Goal: Communication & Community: Answer question/provide support

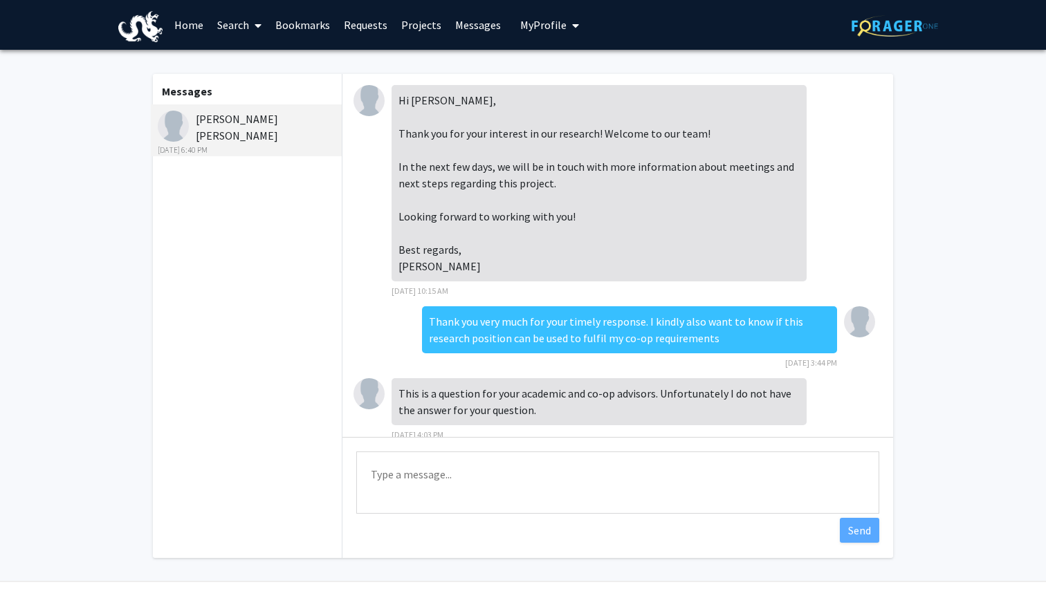
scroll to position [456, 0]
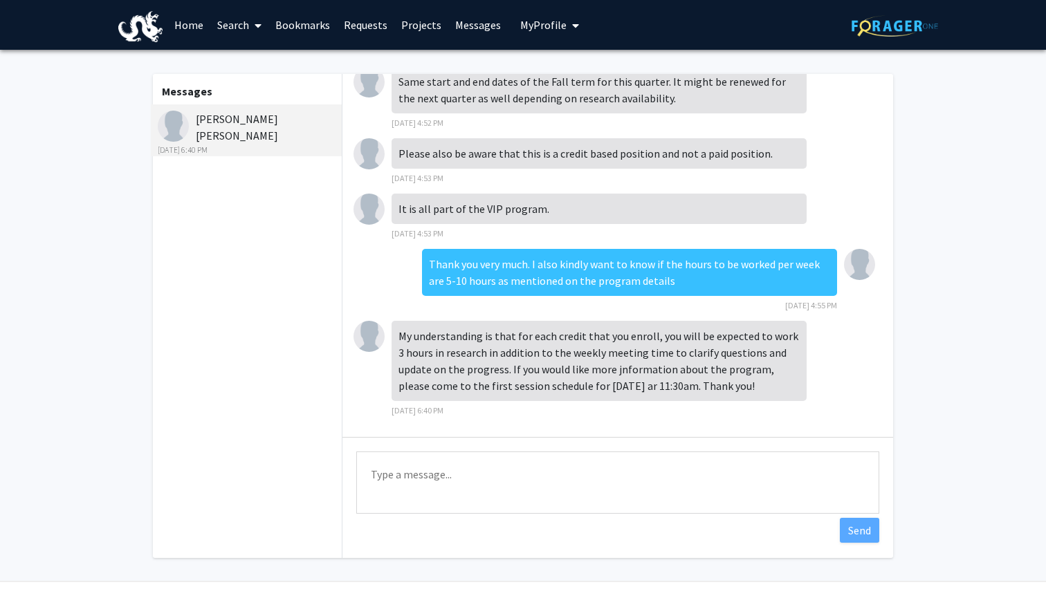
click at [600, 474] on textarea "Type a message" at bounding box center [617, 483] width 523 height 62
type textarea "Noted. Thank you very much"
click at [850, 533] on button "Send" at bounding box center [859, 530] width 39 height 25
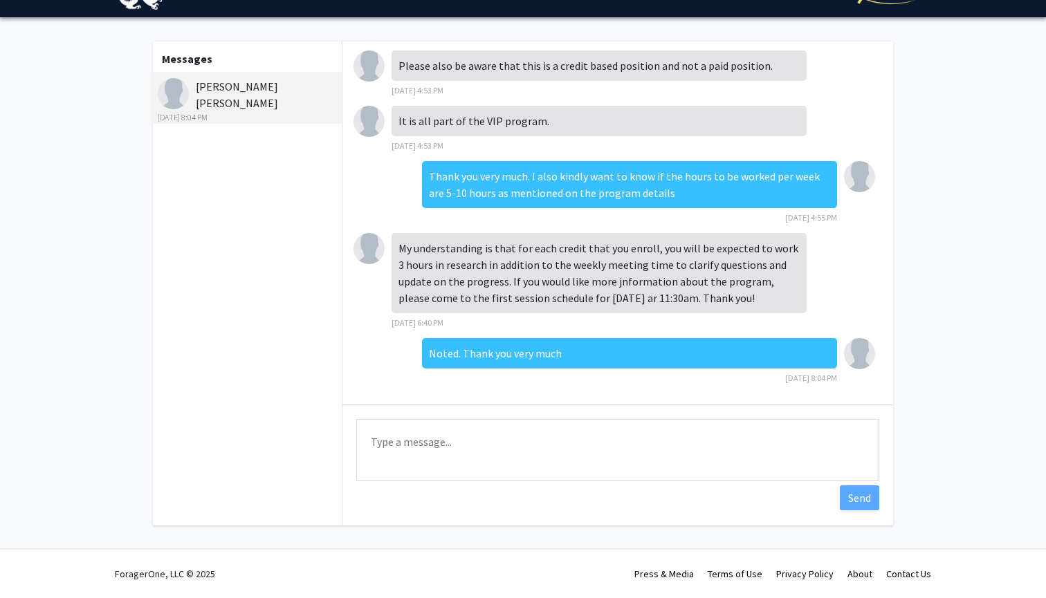
scroll to position [35, 0]
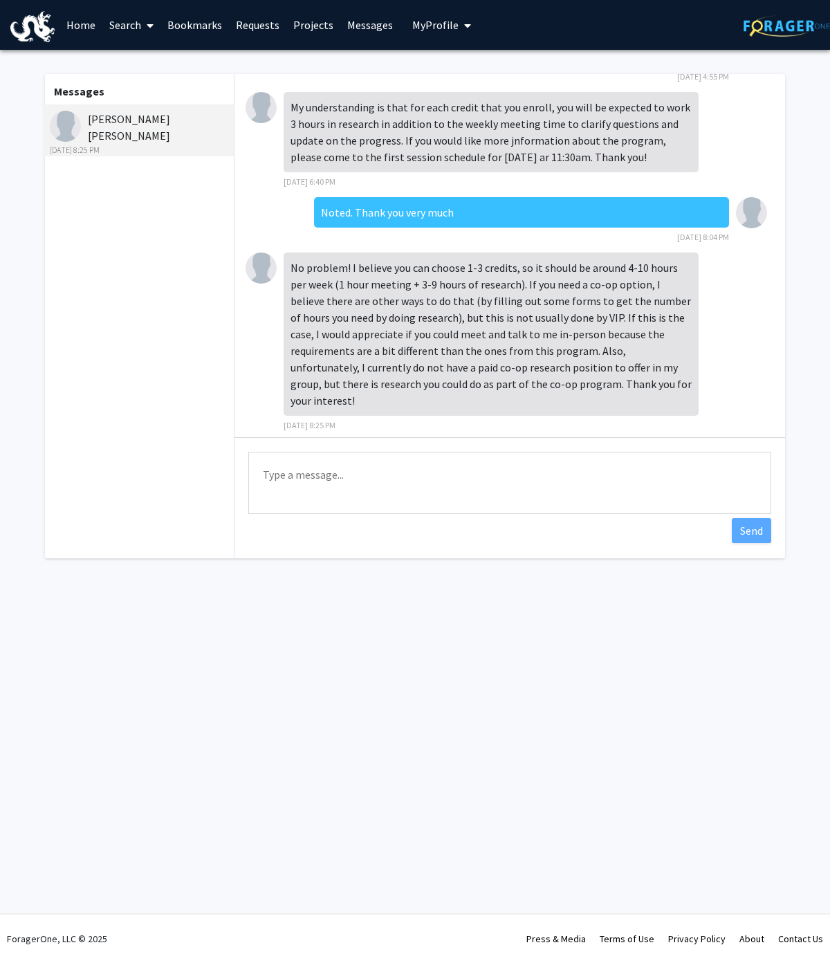
scroll to position [683, 0]
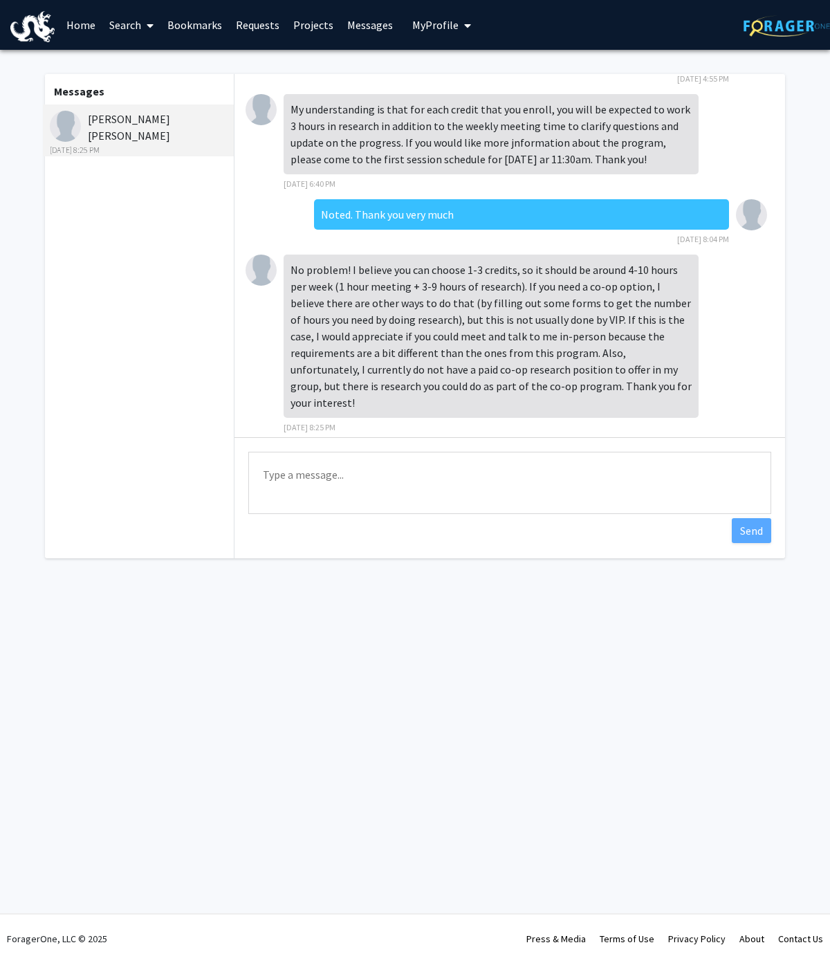
click at [380, 468] on textarea "Type a message" at bounding box center [509, 483] width 523 height 62
click at [360, 454] on textarea "Type a message" at bounding box center [509, 483] width 523 height 62
click at [366, 503] on textarea "Type a message" at bounding box center [509, 483] width 523 height 62
click at [390, 472] on textarea "Type a message" at bounding box center [509, 483] width 523 height 62
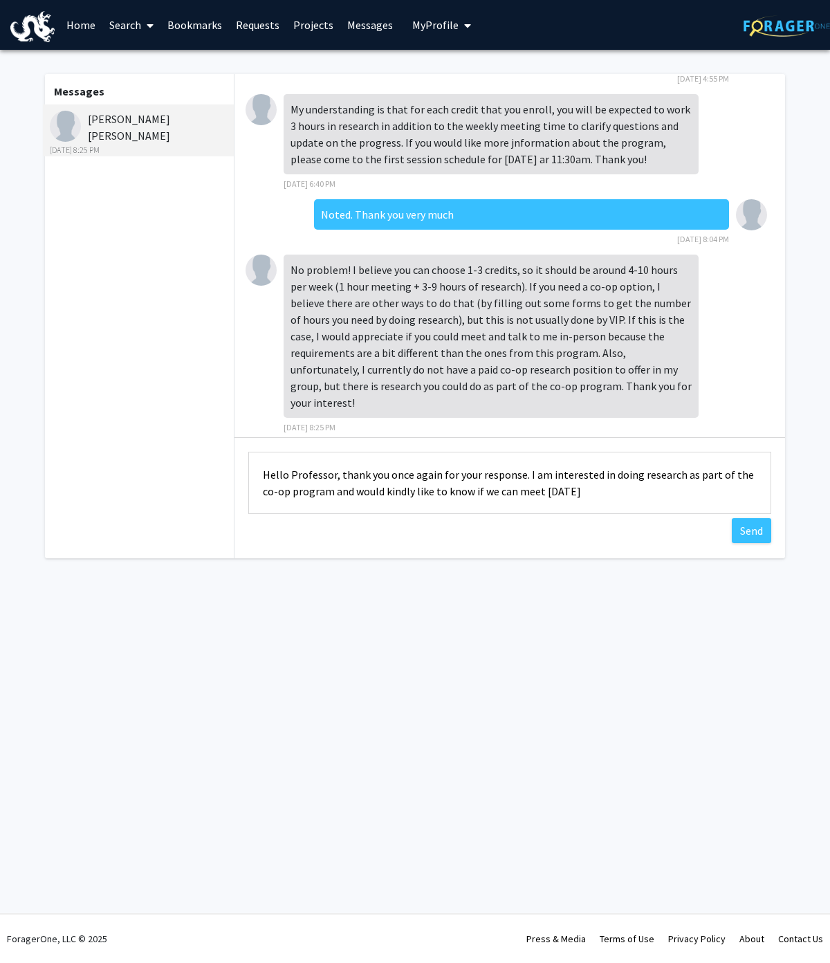
click at [577, 505] on textarea "Hello Professor, thank you once again for your response. I am interested in doi…" at bounding box center [509, 483] width 523 height 62
drag, startPoint x: 542, startPoint y: 502, endPoint x: 515, endPoint y: 494, distance: 28.0
click at [515, 494] on textarea "Hello Professor, thank you once again for your response. I am interested in doi…" at bounding box center [509, 483] width 523 height 62
click at [506, 496] on textarea "Hello Professor, thank you once again for your response. I am interested in doi…" at bounding box center [509, 483] width 523 height 62
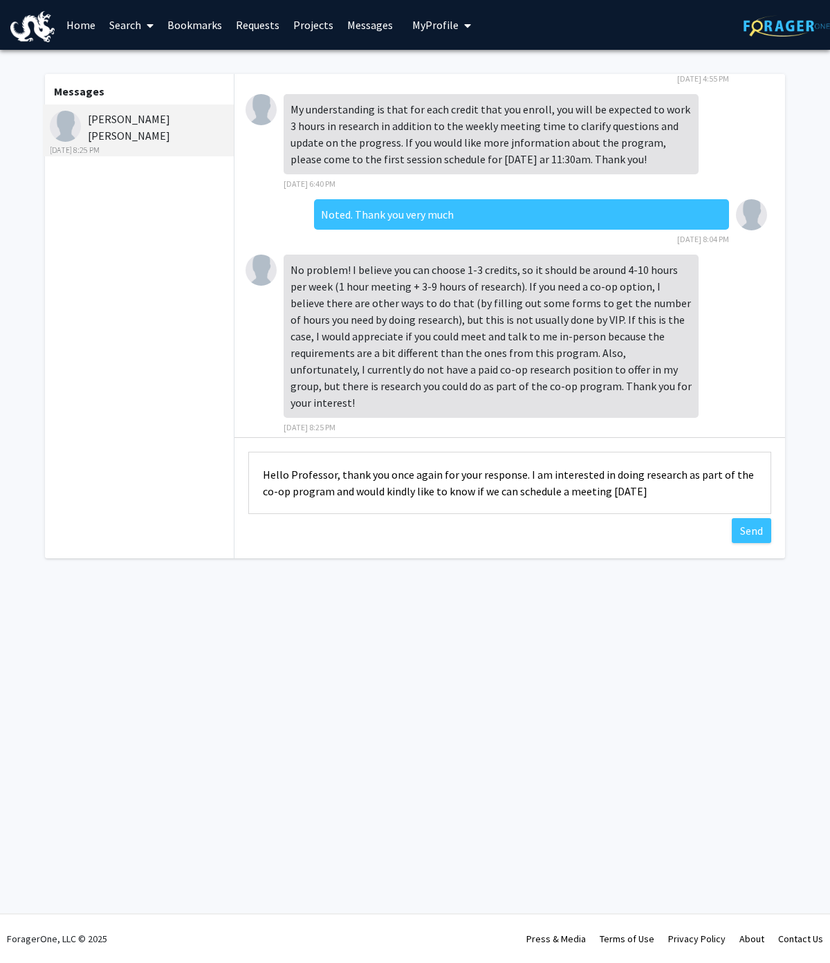
click at [657, 498] on textarea "Hello Professor, thank you once again for your response. I am interested in doi…" at bounding box center [509, 483] width 523 height 62
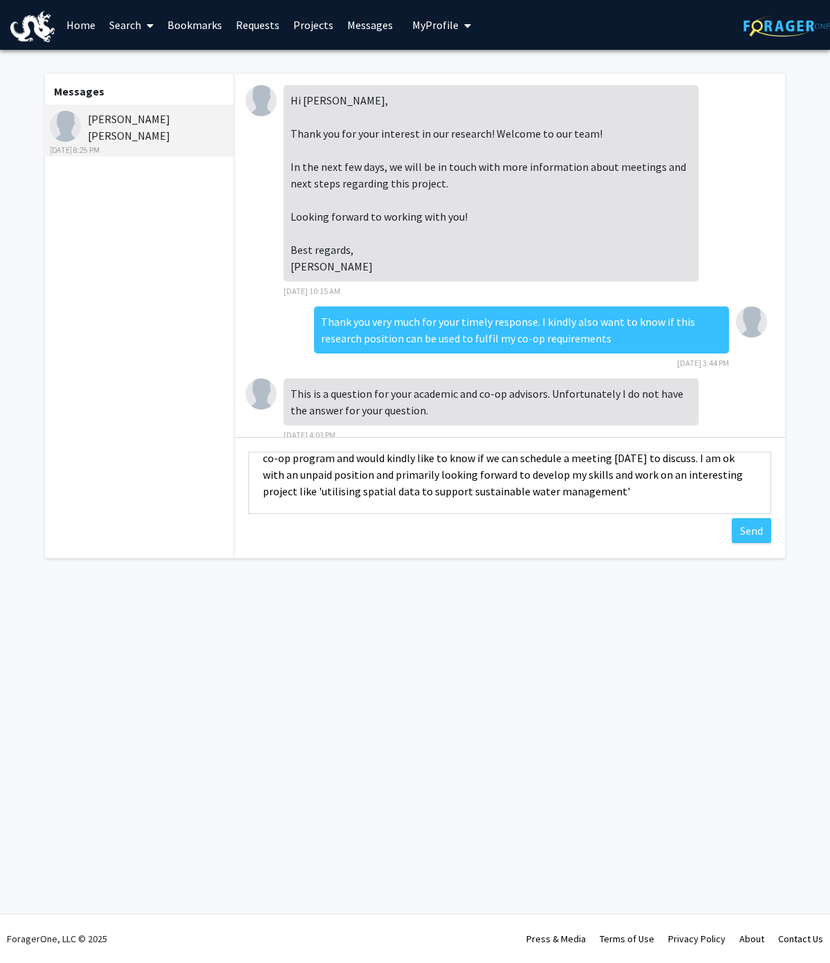
scroll to position [33, 0]
type textarea "Hello Professor, thank you once again for your response. I am interested in doi…"
click at [753, 531] on button "Send" at bounding box center [751, 530] width 39 height 25
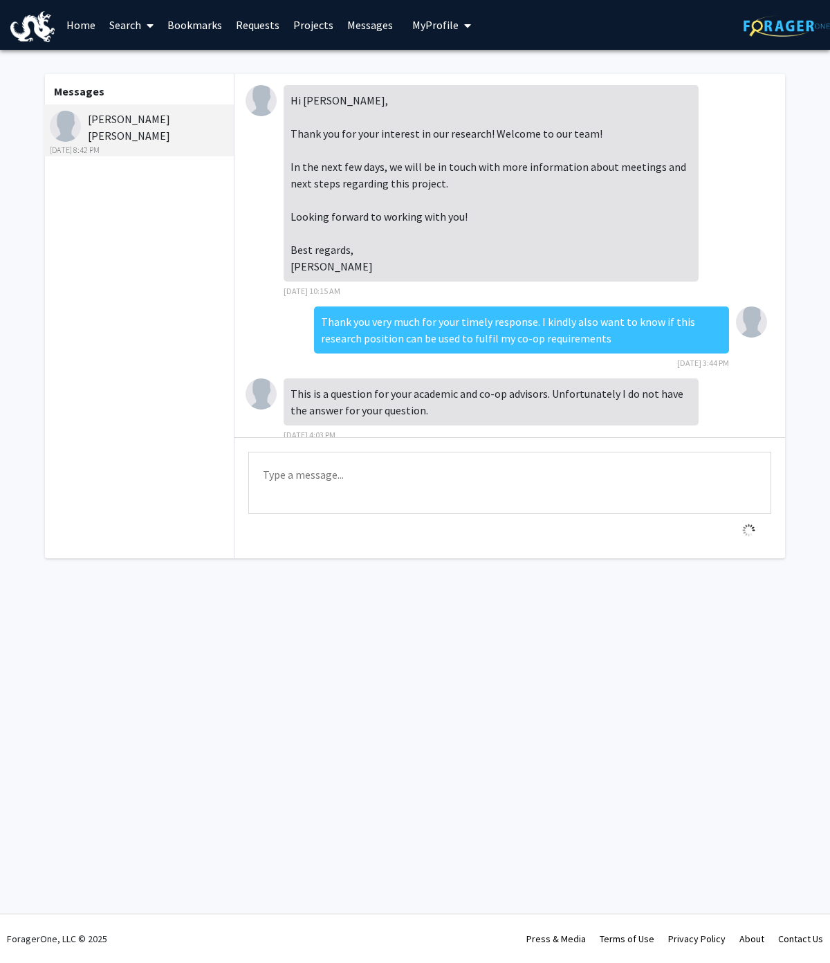
scroll to position [805, 0]
